Goal: Task Accomplishment & Management: Use online tool/utility

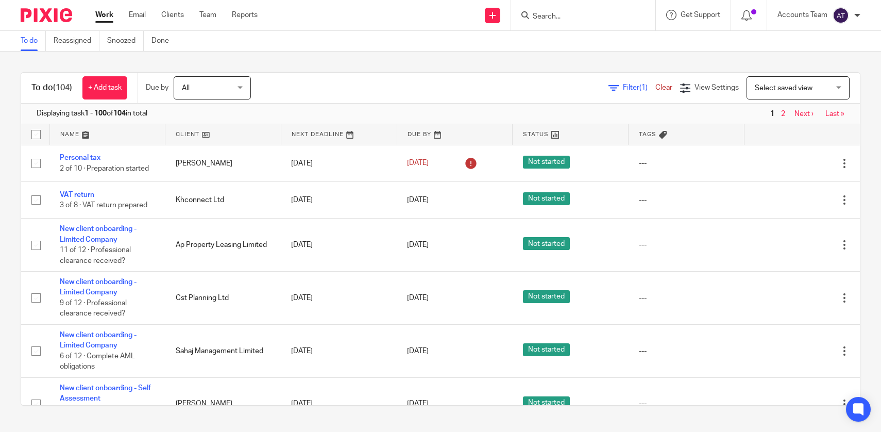
click at [547, 12] on input "Search" at bounding box center [578, 16] width 93 height 9
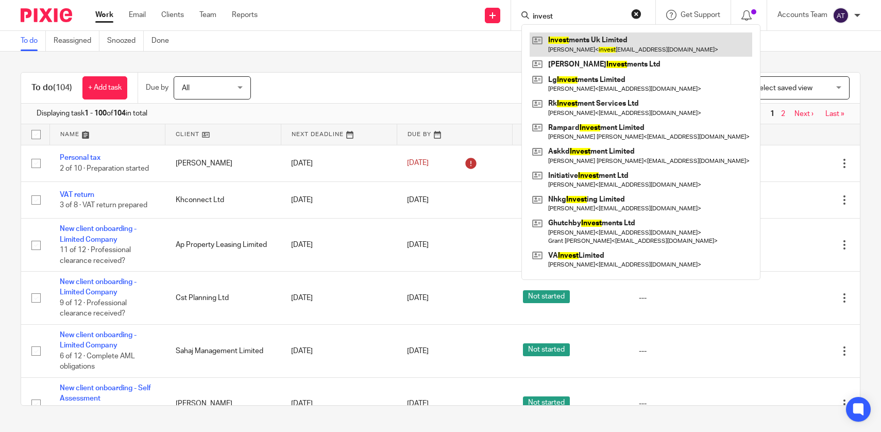
type input "invest"
click at [578, 43] on link at bounding box center [641, 44] width 223 height 24
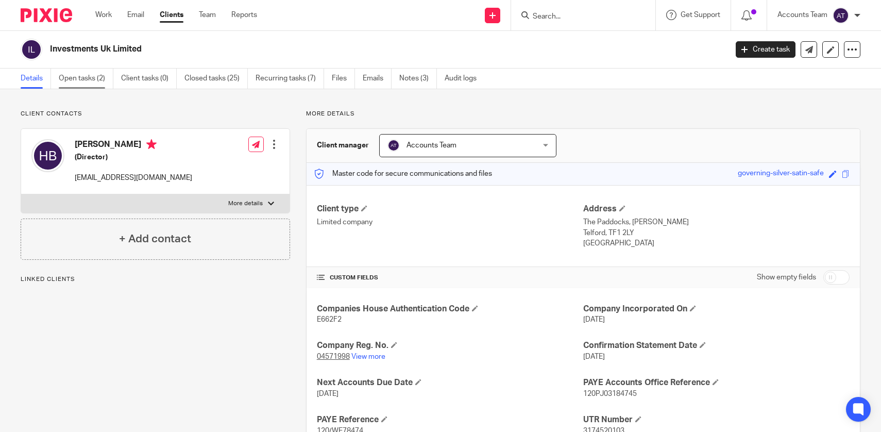
click at [83, 77] on link "Open tasks (2)" at bounding box center [86, 79] width 55 height 20
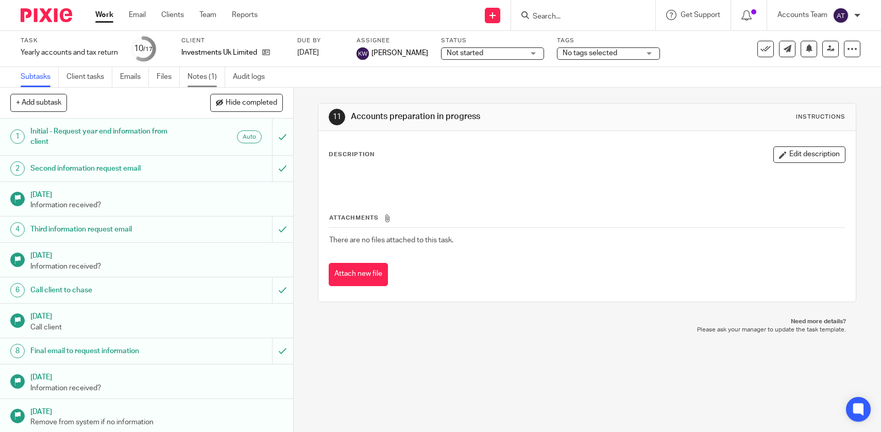
click at [204, 78] on link "Notes (1)" at bounding box center [207, 77] width 38 height 20
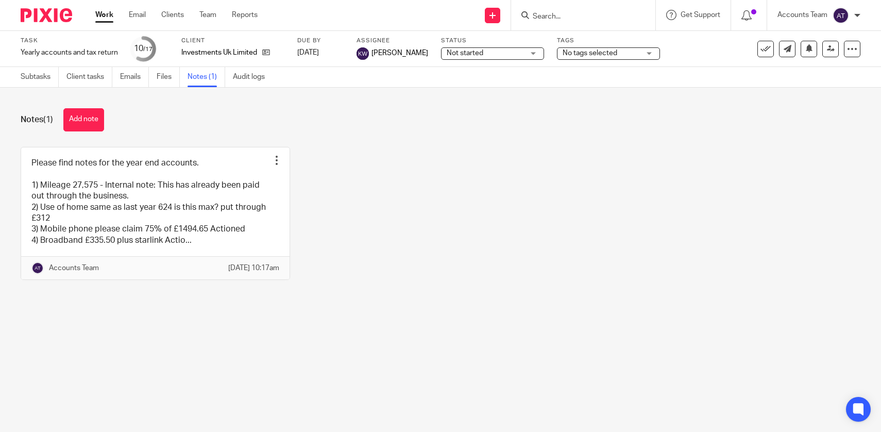
click at [88, 120] on button "Add note" at bounding box center [83, 119] width 41 height 23
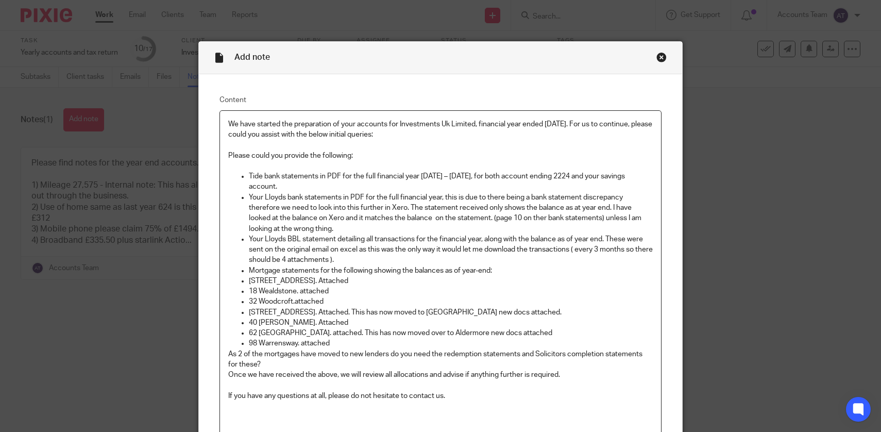
scroll to position [131, 0]
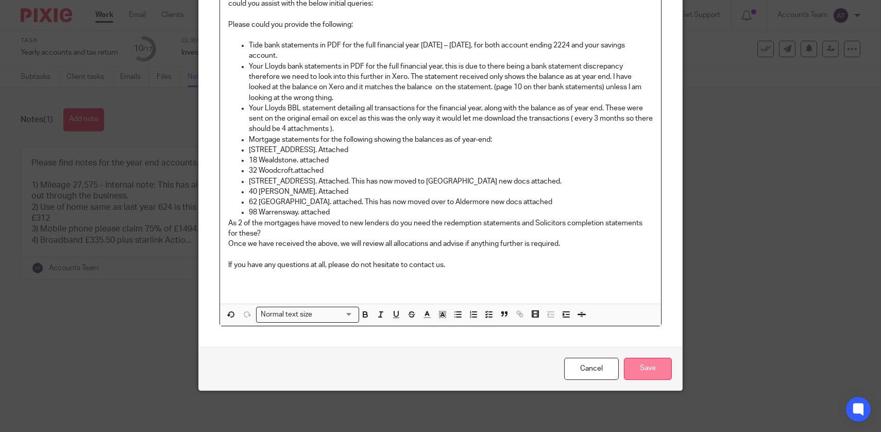
click at [650, 371] on input "Save" at bounding box center [648, 369] width 48 height 22
